Goal: Navigation & Orientation: Find specific page/section

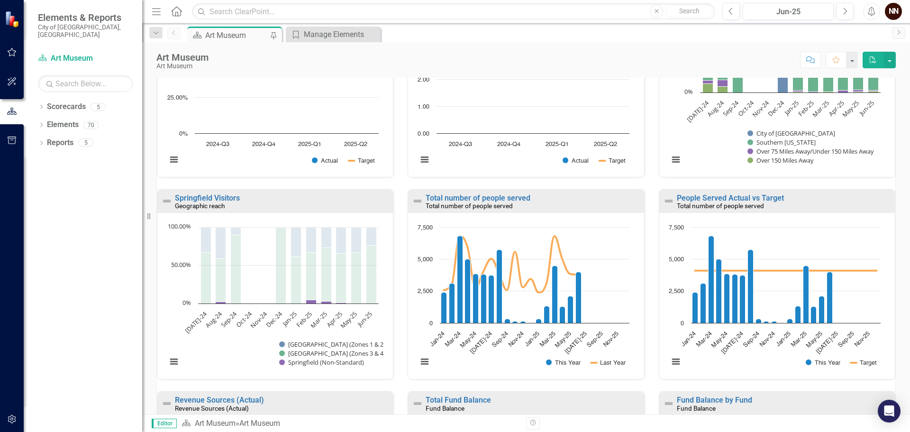
scroll to position [95, 0]
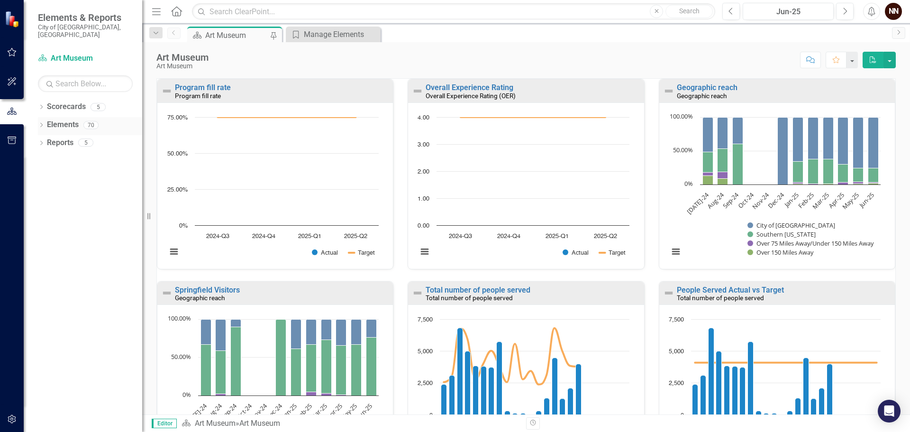
click at [43, 123] on icon "Dropdown" at bounding box center [41, 125] width 7 height 5
click at [73, 138] on link "Strategy Strategies" at bounding box center [61, 142] width 48 height 11
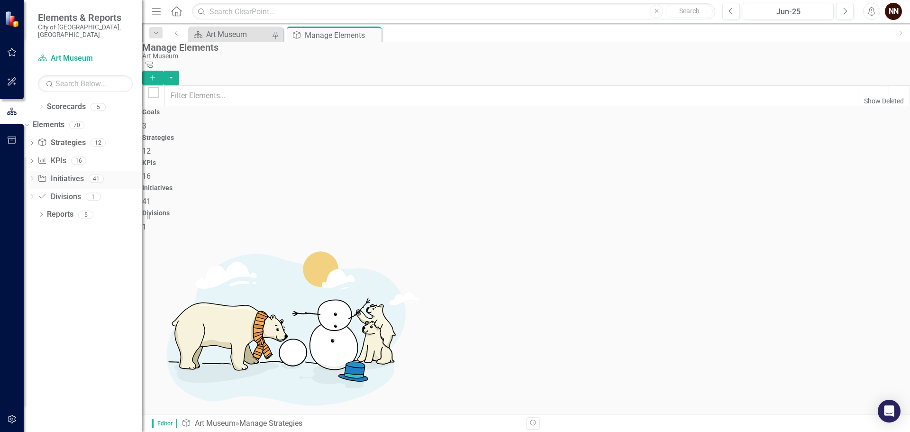
click at [82, 173] on link "Initiative Initiatives" at bounding box center [60, 178] width 46 height 11
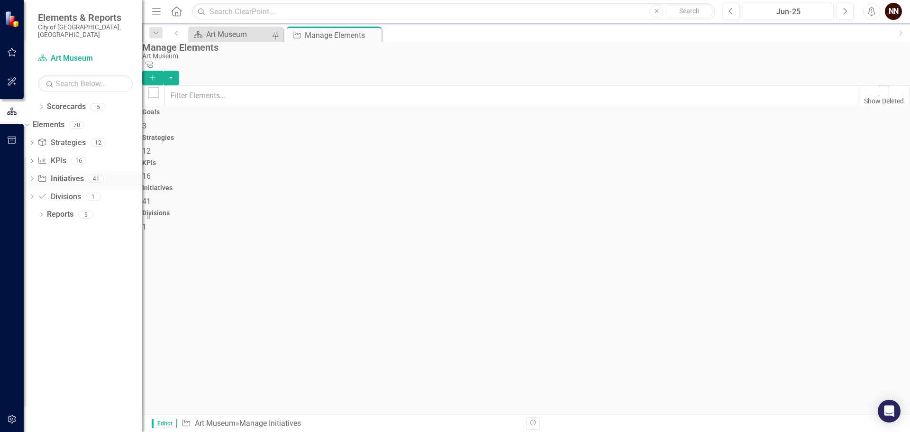
checkbox input "false"
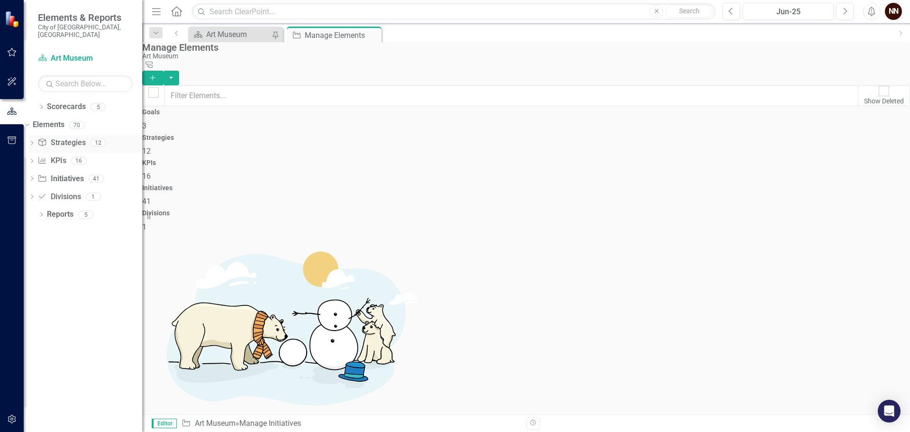
click at [80, 138] on link "Strategy Strategies" at bounding box center [61, 142] width 48 height 11
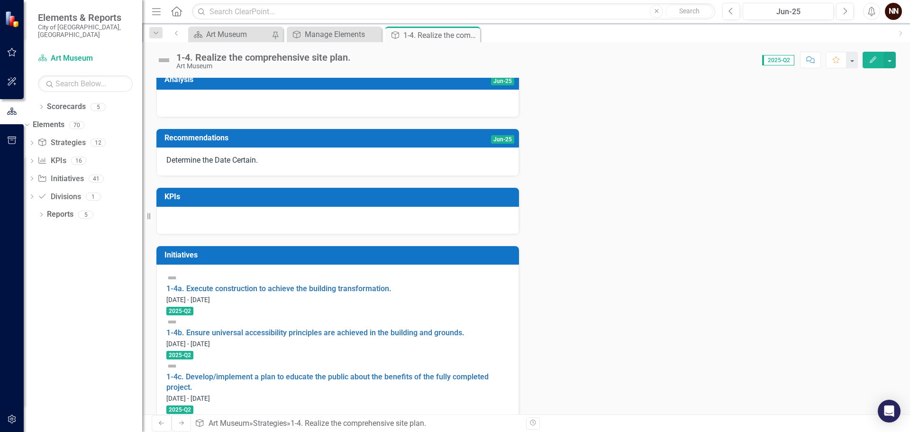
scroll to position [174, 0]
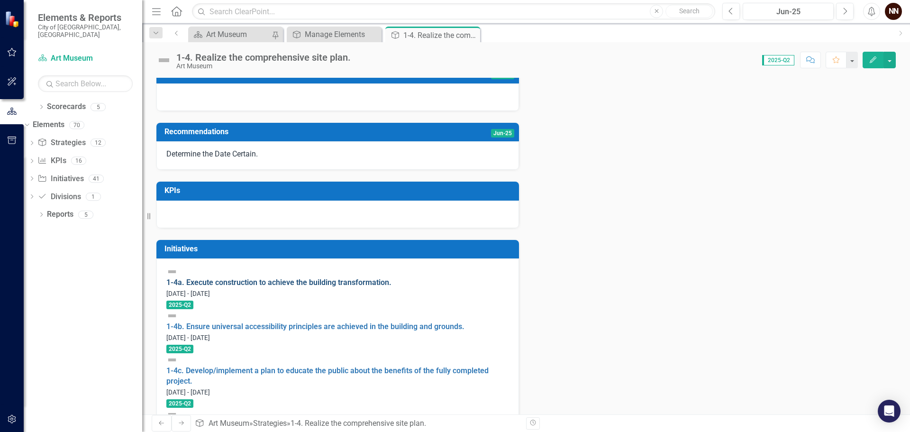
click at [269, 287] on link "1-4a. Execute construction to achieve the building transformation." at bounding box center [278, 282] width 225 height 9
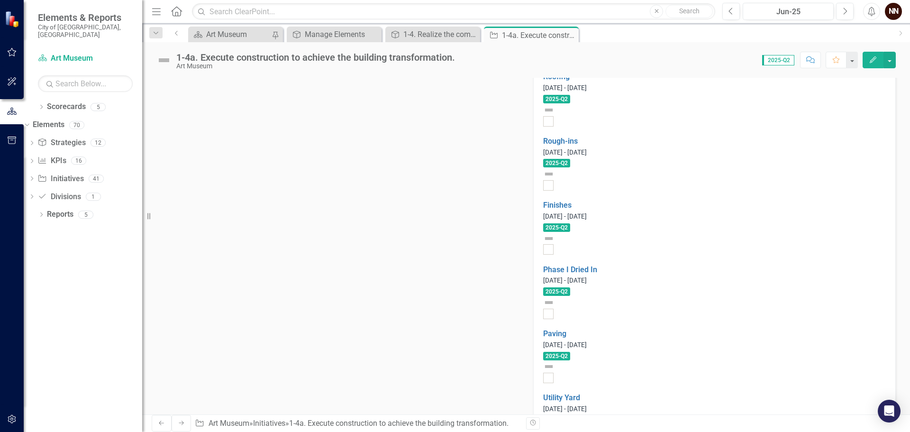
scroll to position [853, 0]
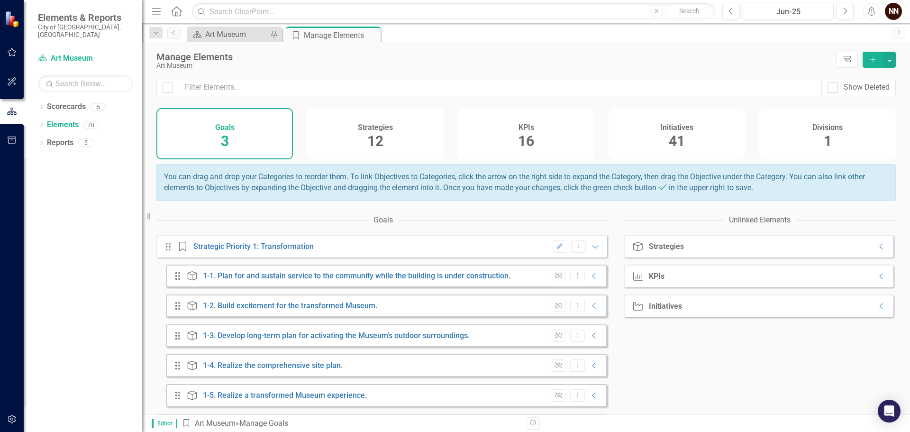
scroll to position [14, 0]
